Goal: Task Accomplishment & Management: Complete application form

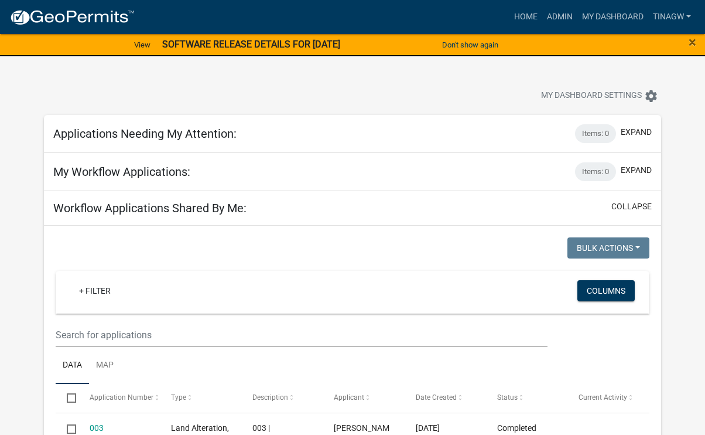
click at [79, 12] on img at bounding box center [71, 18] width 125 height 18
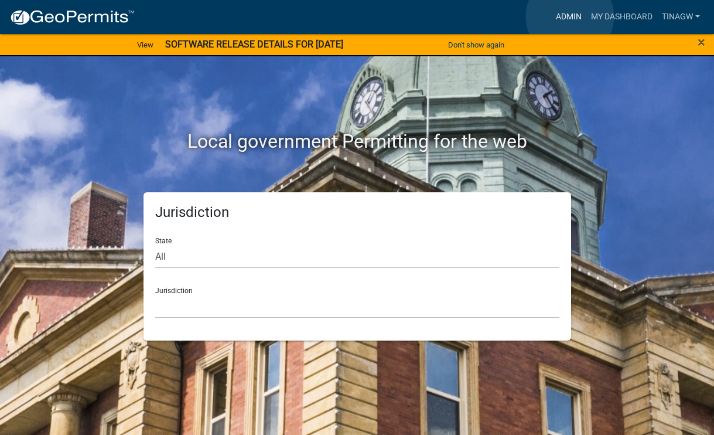
click at [570, 16] on link "Admin" at bounding box center [568, 17] width 35 height 22
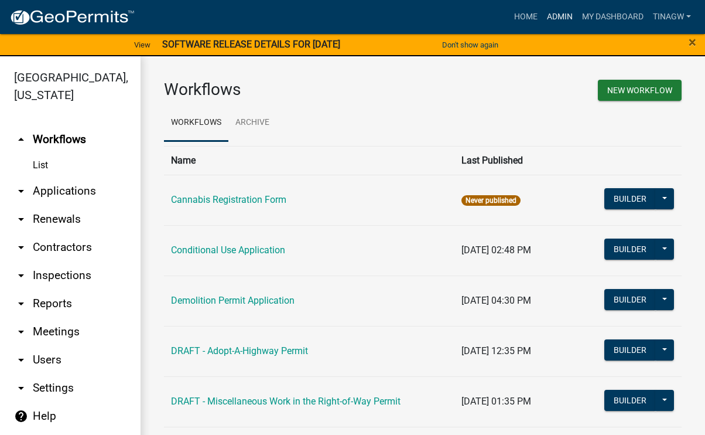
click at [556, 16] on link "Admin" at bounding box center [560, 17] width 35 height 22
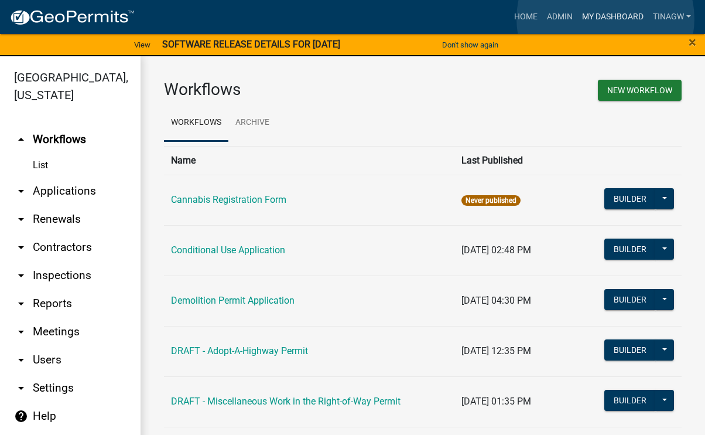
click at [606, 19] on link "My Dashboard" at bounding box center [613, 17] width 71 height 22
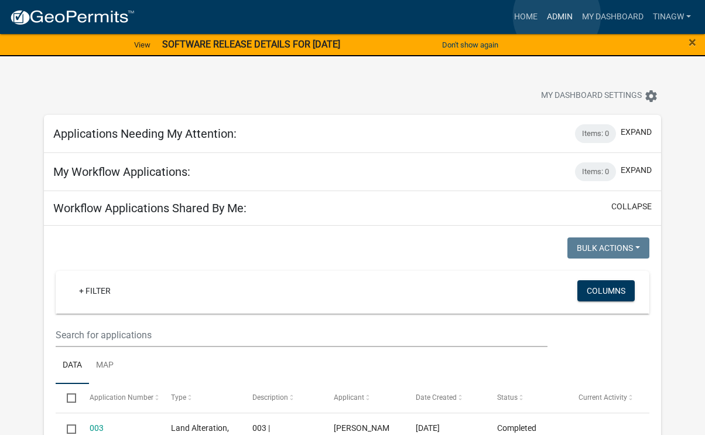
click at [557, 16] on link "Admin" at bounding box center [560, 17] width 35 height 22
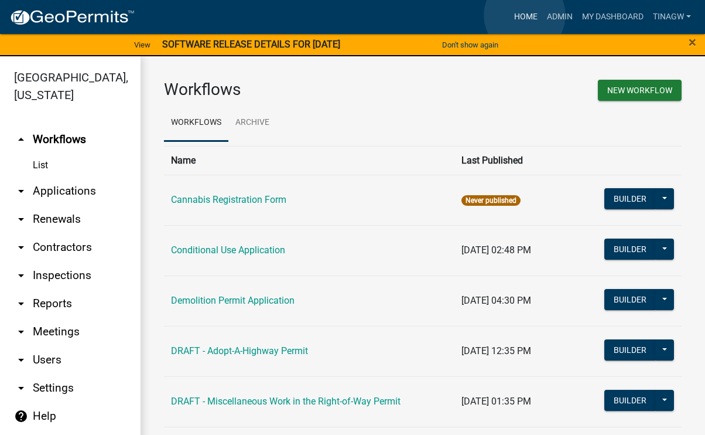
click at [525, 15] on link "Home" at bounding box center [526, 17] width 33 height 22
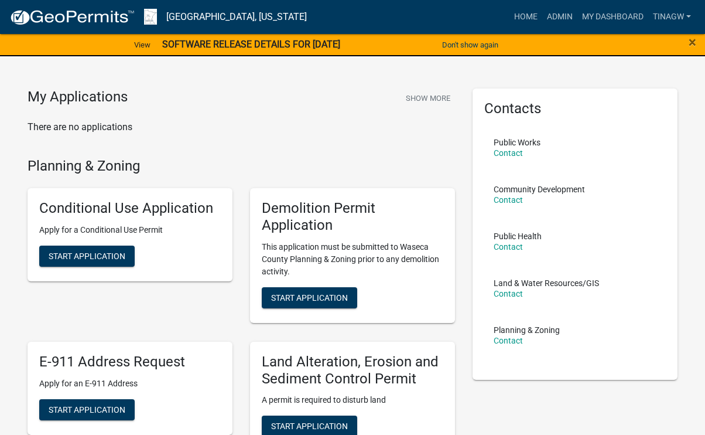
scroll to position [59, 0]
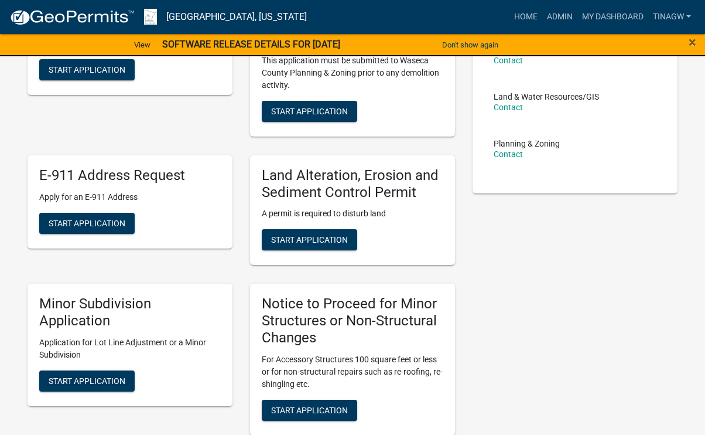
scroll to position [176, 0]
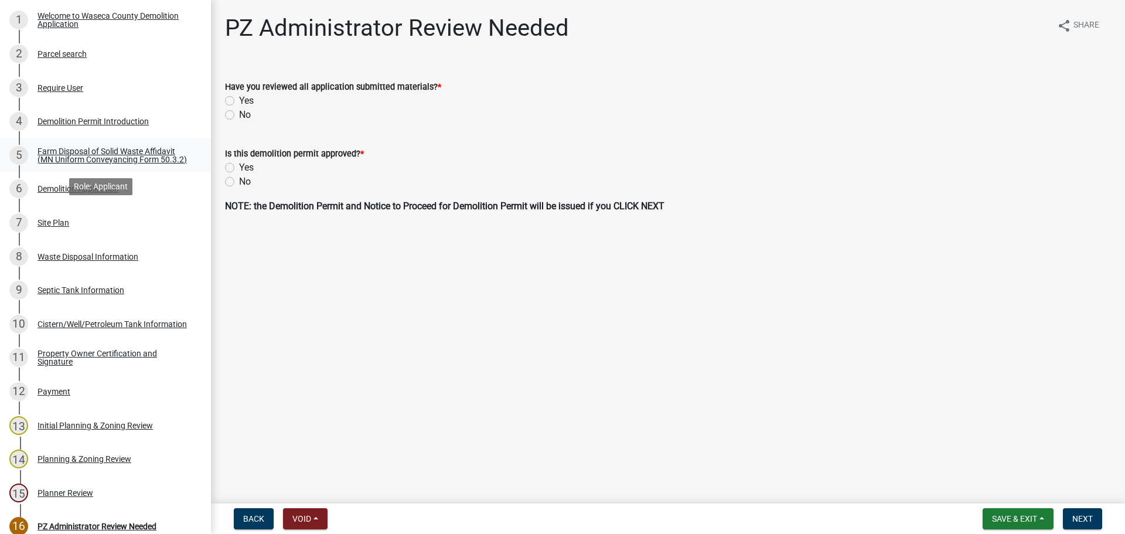
scroll to position [234, 0]
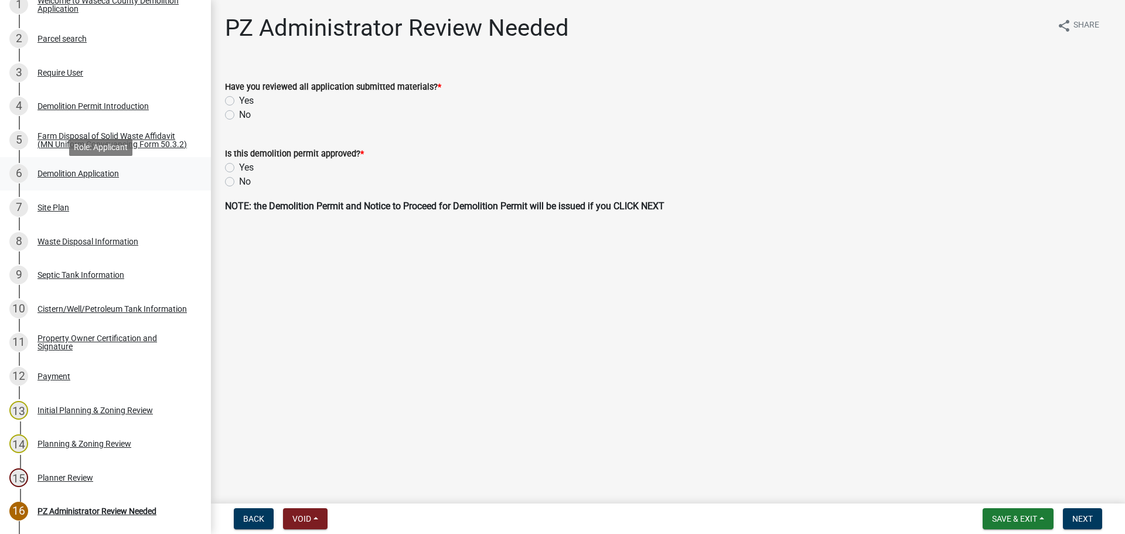
click at [55, 177] on div "Demolition Application" at bounding box center [77, 173] width 81 height 8
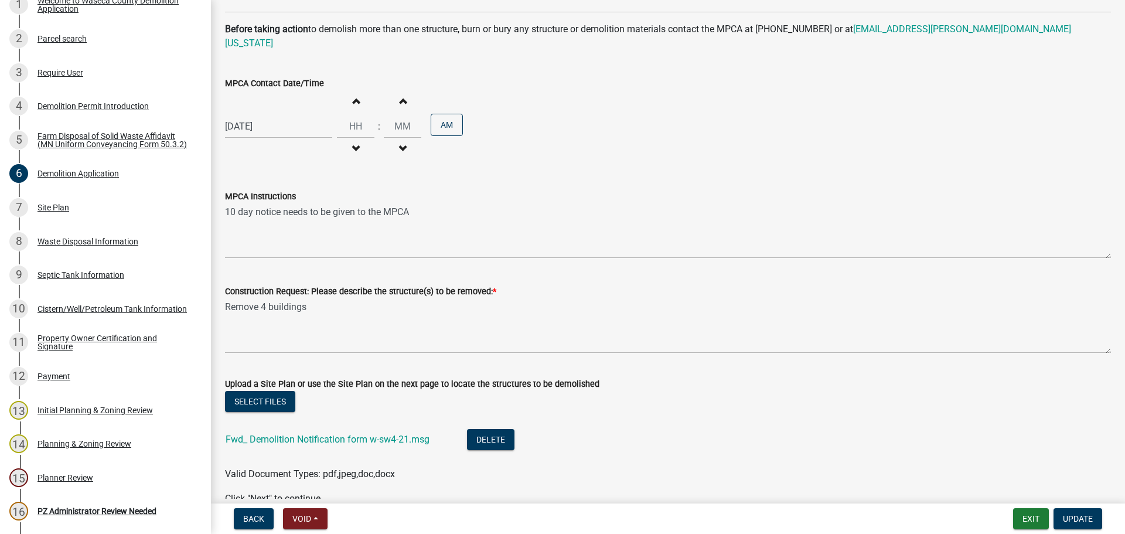
scroll to position [927, 0]
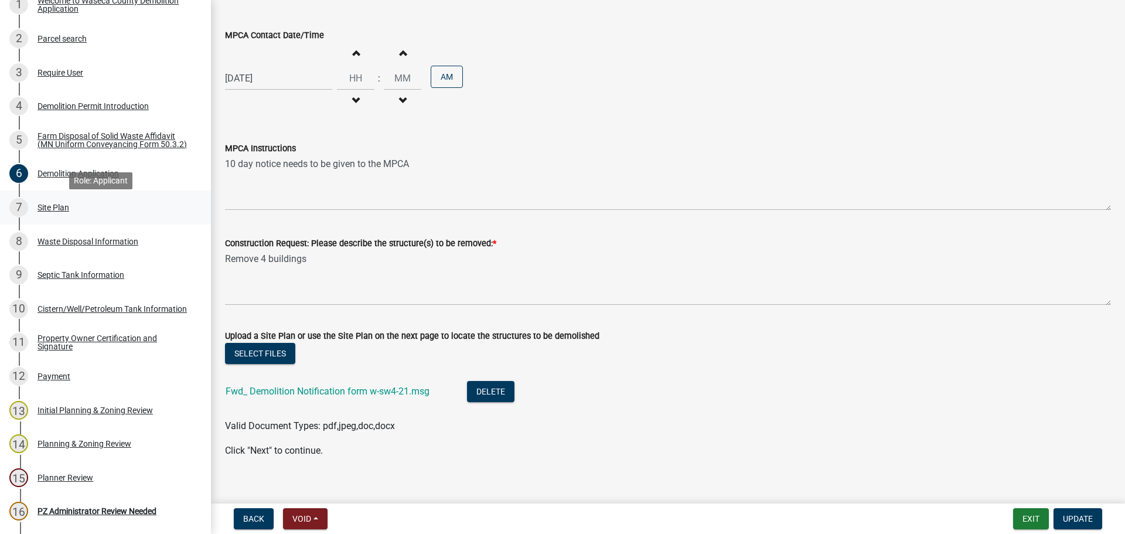
click at [49, 211] on div "Site Plan" at bounding box center [53, 207] width 32 height 8
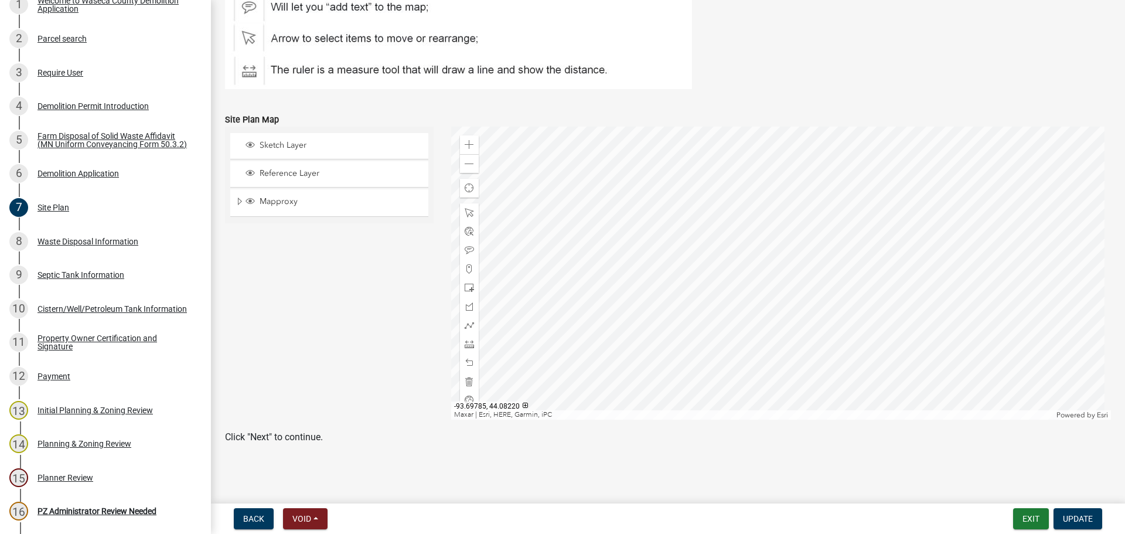
scroll to position [161, 0]
click at [90, 243] on div "Waste Disposal Information" at bounding box center [87, 241] width 101 height 8
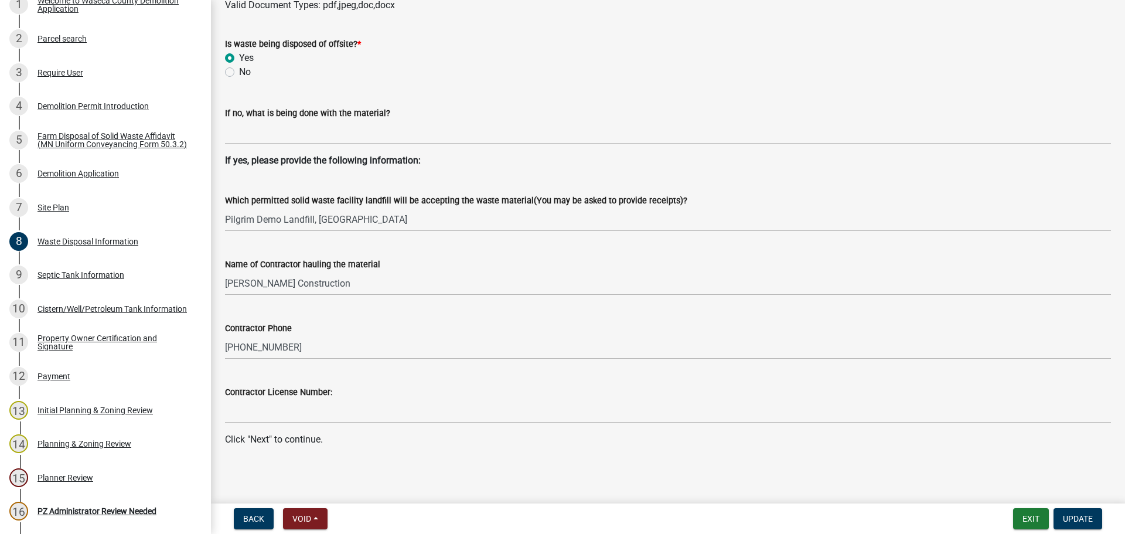
scroll to position [485, 0]
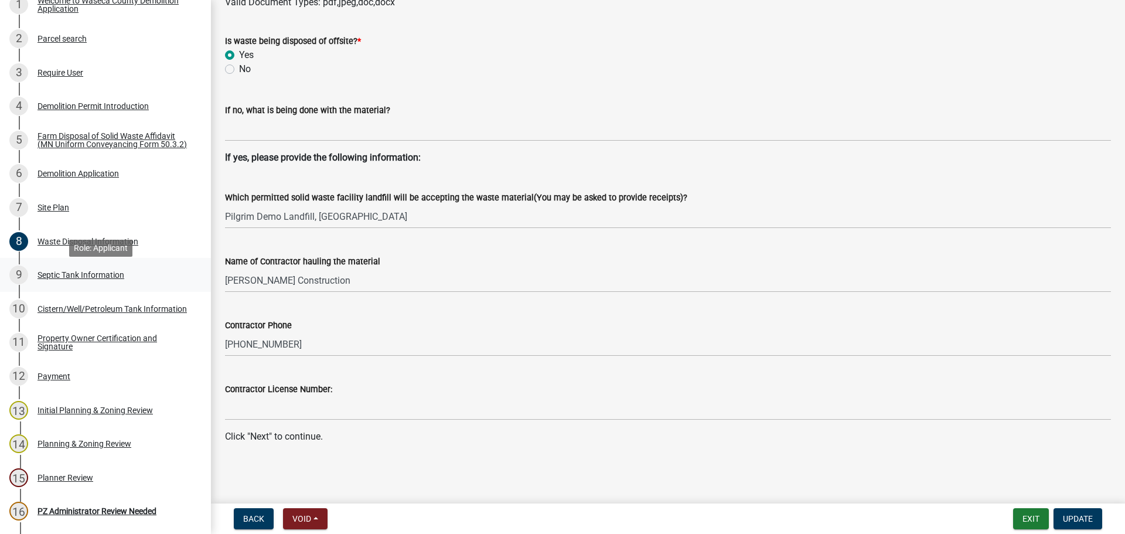
click at [87, 279] on div "Septic Tank Information" at bounding box center [80, 275] width 87 height 8
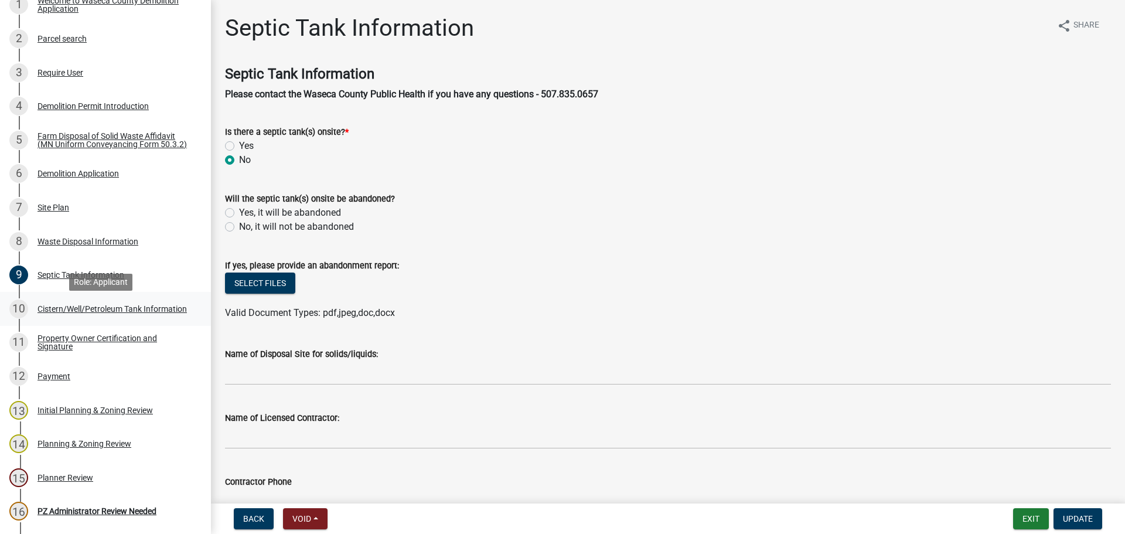
click at [41, 311] on div "Cistern/Well/Petroleum Tank Information" at bounding box center [111, 309] width 149 height 8
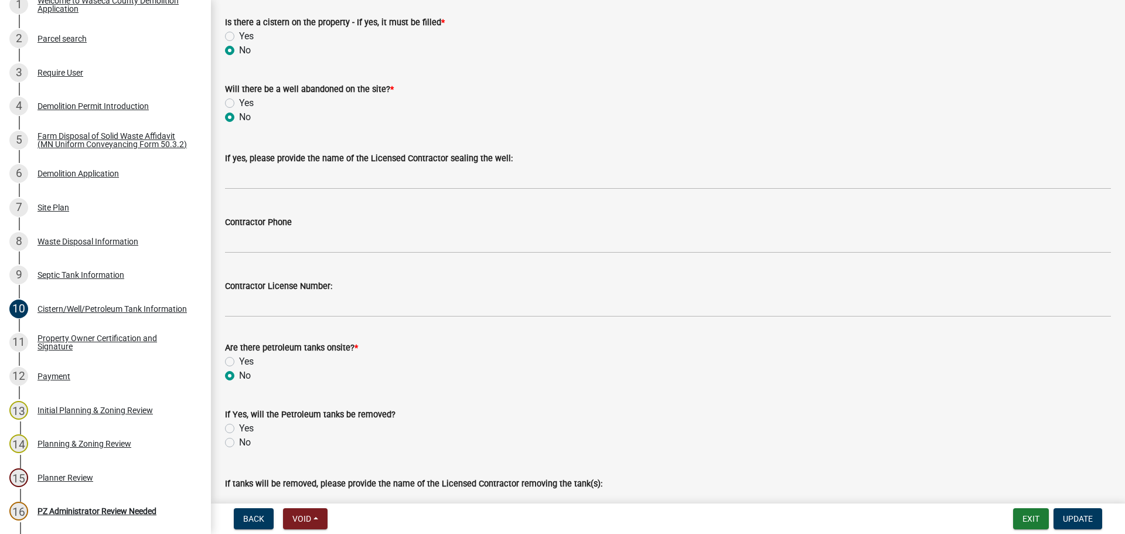
scroll to position [117, 0]
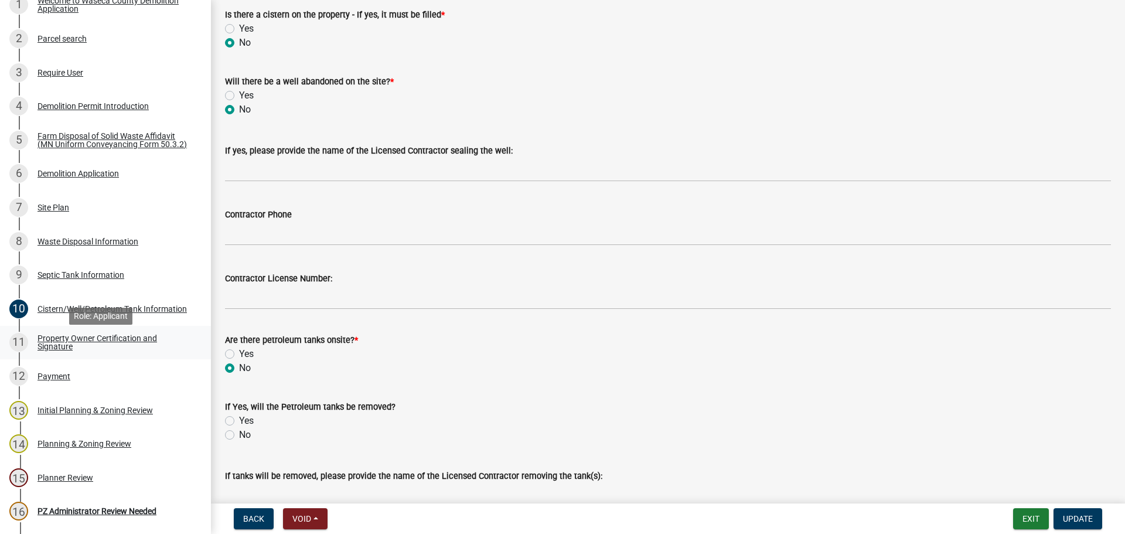
click at [41, 343] on div "Property Owner Certification and Signature" at bounding box center [114, 342] width 155 height 16
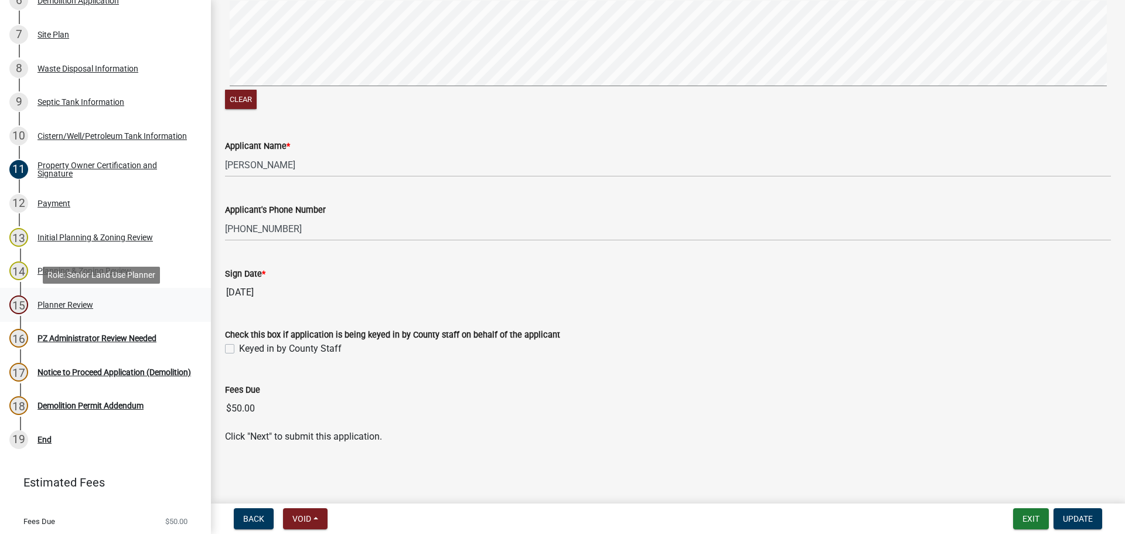
scroll to position [410, 0]
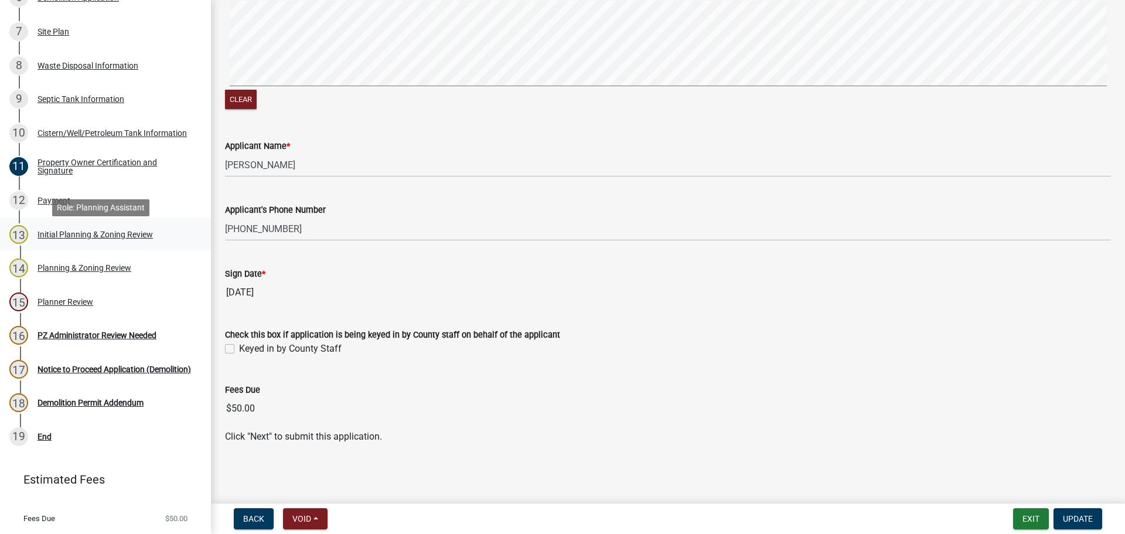
click at [66, 238] on div "Initial Planning & Zoning Review" at bounding box center [94, 234] width 115 height 8
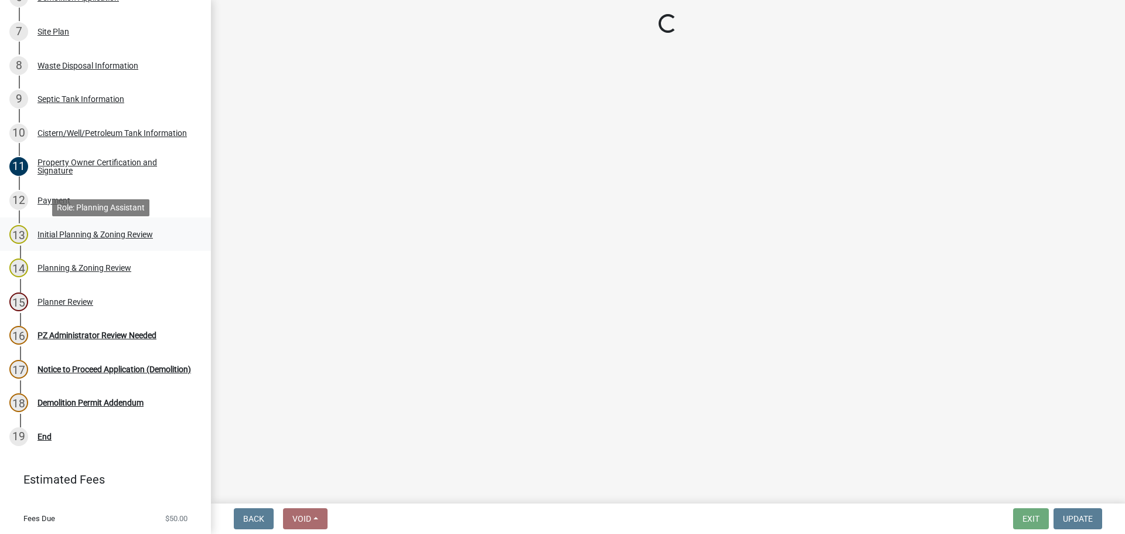
scroll to position [0, 0]
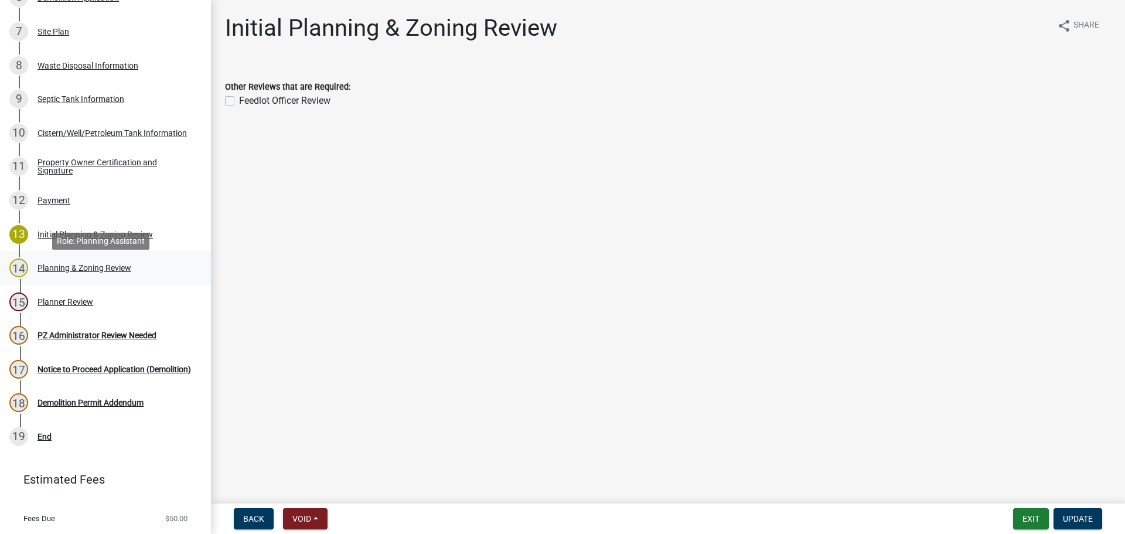
click at [94, 271] on div "Planning & Zoning Review" at bounding box center [84, 268] width 94 height 8
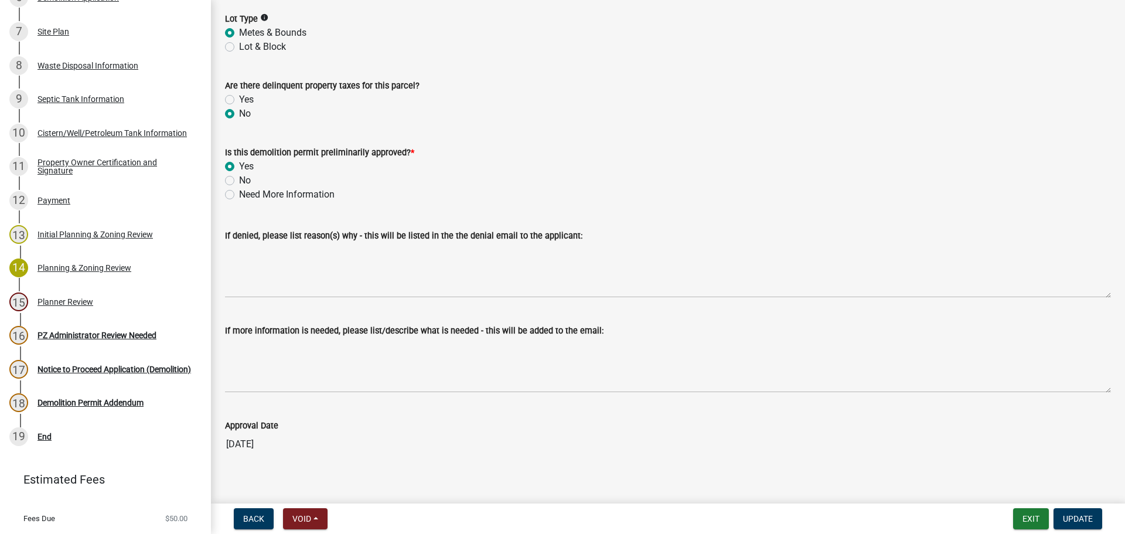
scroll to position [80, 0]
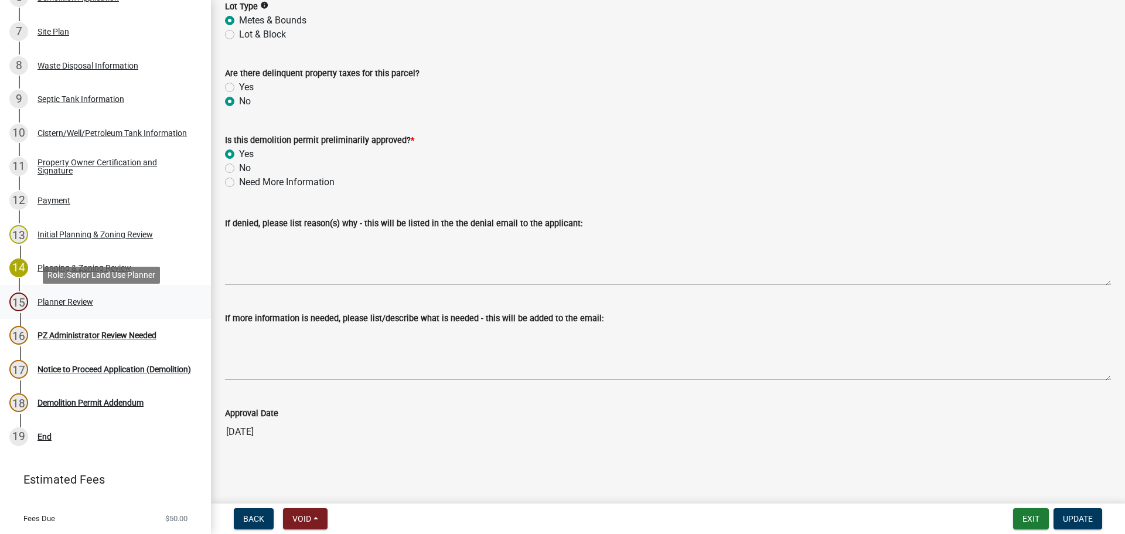
click at [62, 305] on div "Planner Review" at bounding box center [65, 302] width 56 height 8
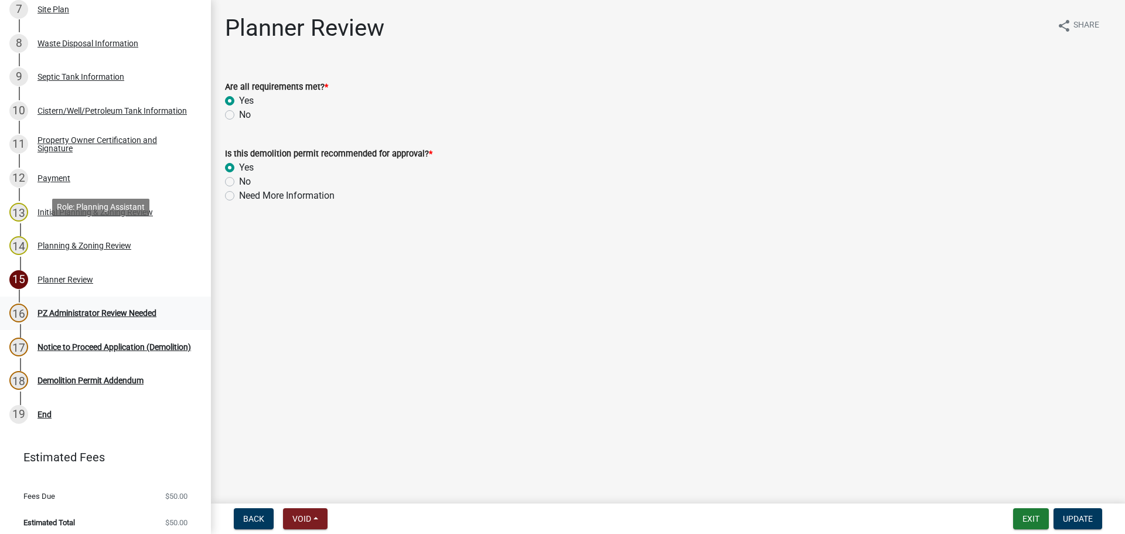
scroll to position [445, 0]
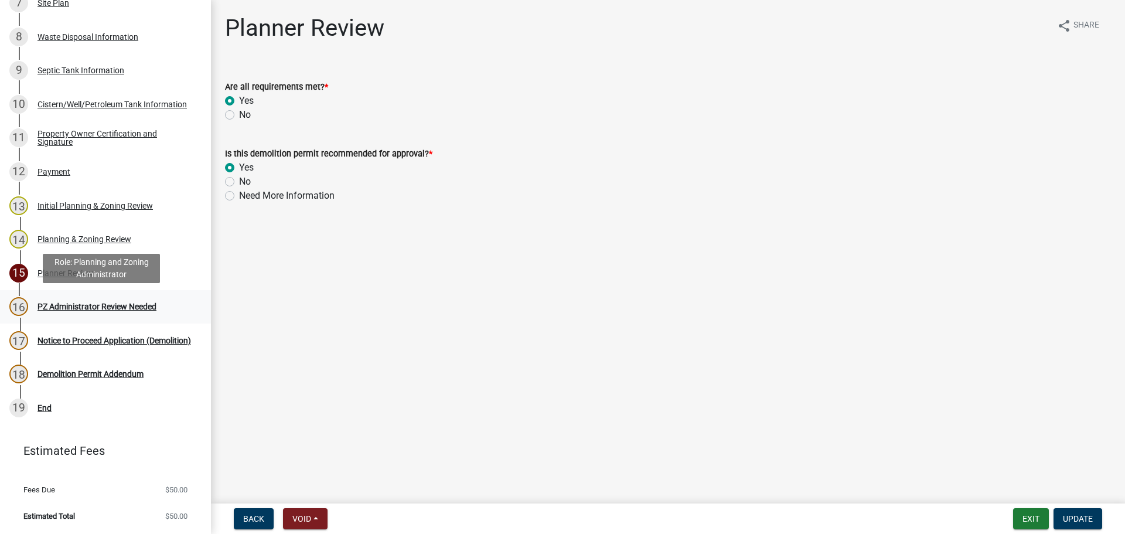
click at [72, 306] on div "PZ Administrator Review Needed" at bounding box center [96, 306] width 119 height 8
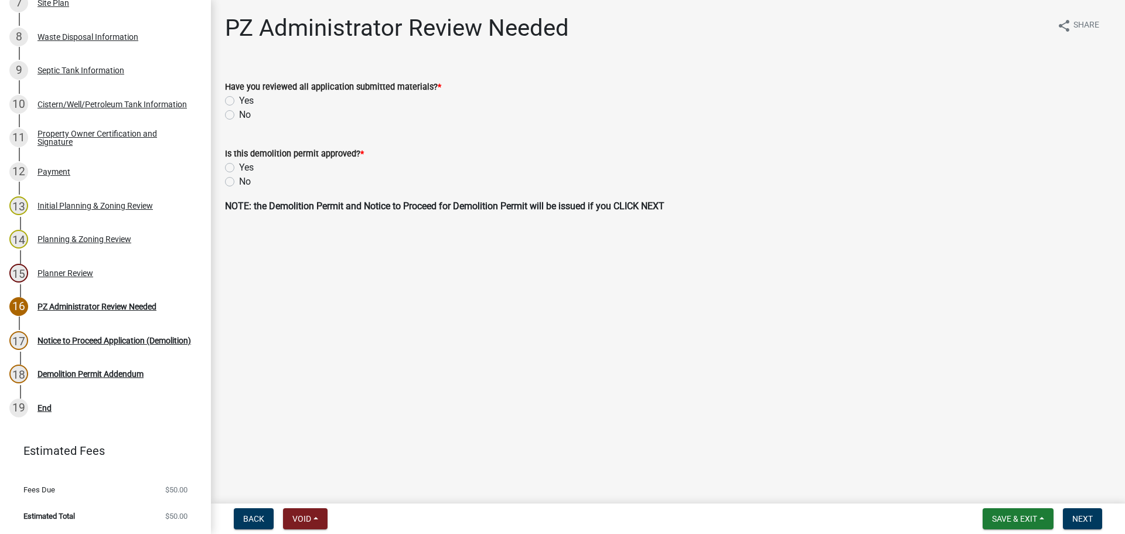
click at [239, 100] on label "Yes" at bounding box center [246, 101] width 15 height 14
click at [239, 100] on input "Yes" at bounding box center [243, 98] width 8 height 8
radio input "true"
click at [239, 165] on label "Yes" at bounding box center [246, 168] width 15 height 14
click at [239, 165] on input "Yes" at bounding box center [243, 165] width 8 height 8
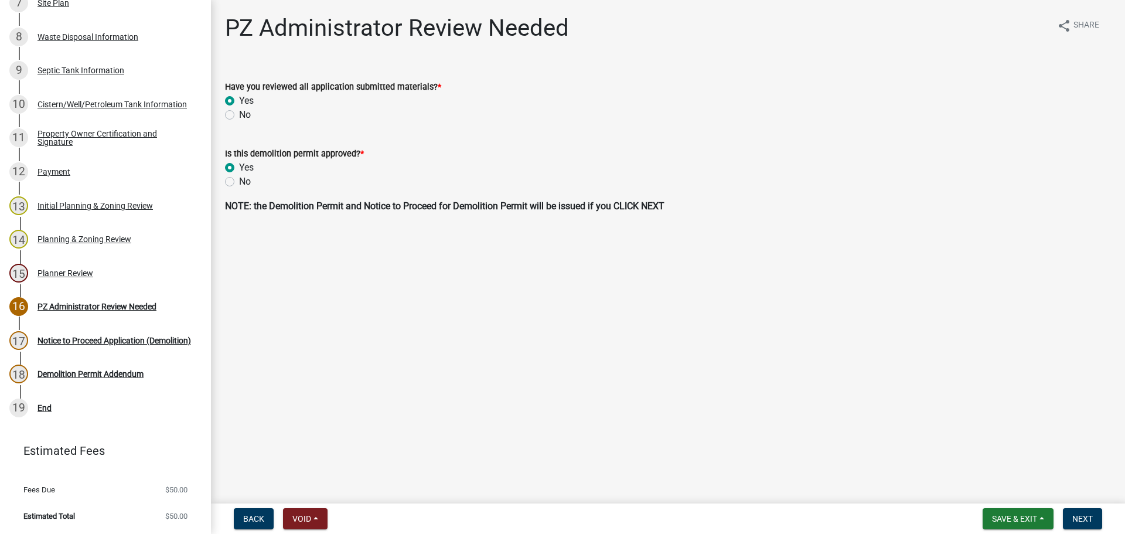
radio input "true"
click at [1079, 514] on span "Next" at bounding box center [1082, 518] width 21 height 9
